Goal: Task Accomplishment & Management: Use online tool/utility

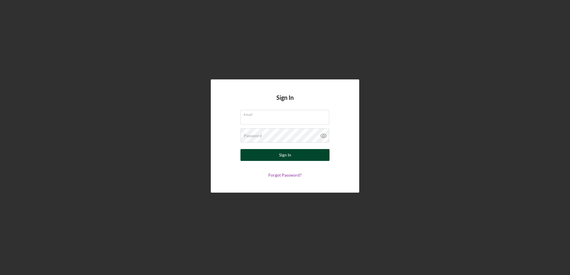
type input "ccervera@pcvmail.org"
click at [279, 157] on button "Sign In" at bounding box center [284, 155] width 89 height 12
